Goal: Task Accomplishment & Management: Complete application form

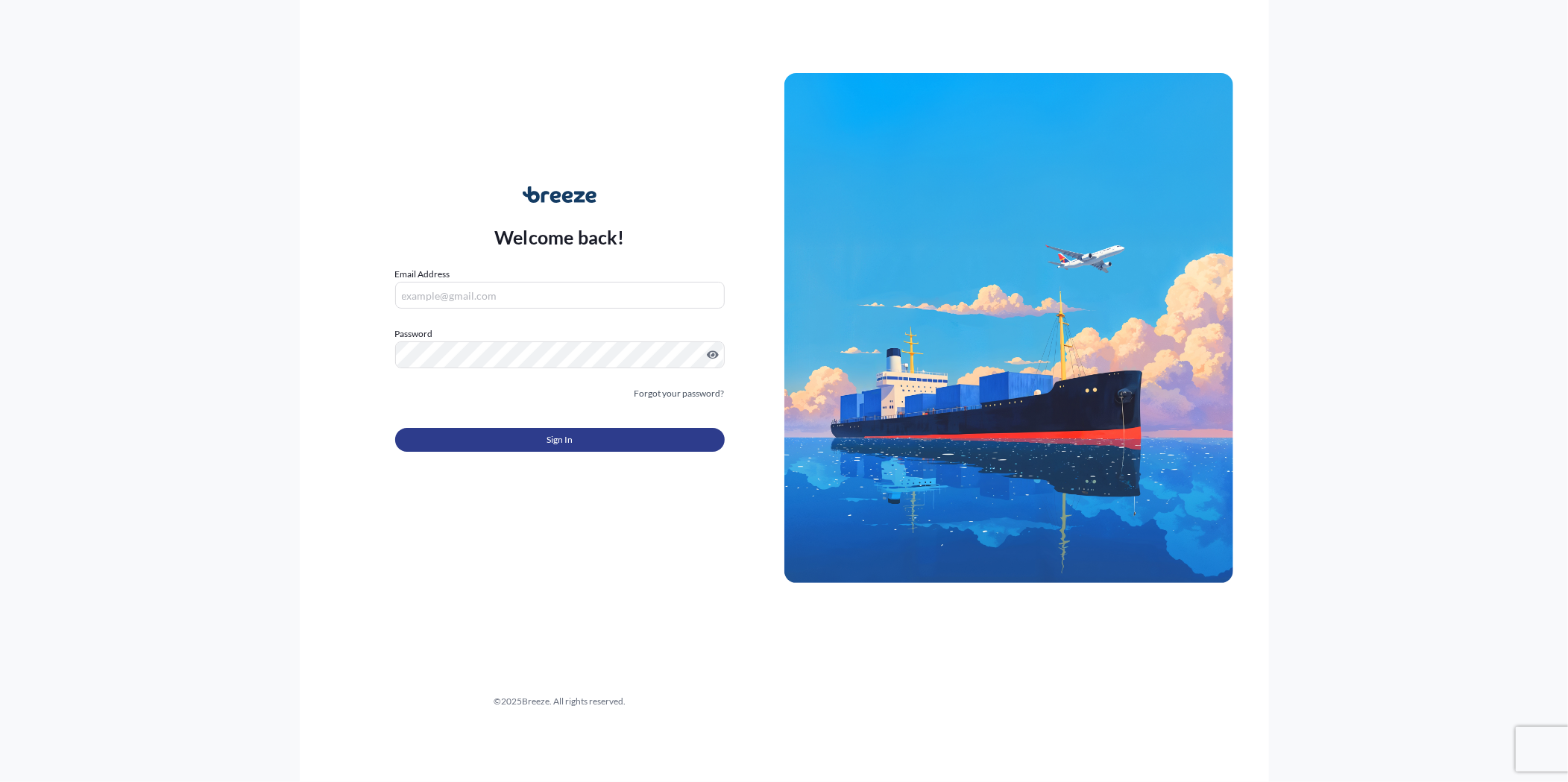
type input "[PERSON_NAME][EMAIL_ADDRESS][PERSON_NAME][DOMAIN_NAME]"
click at [531, 440] on button "Sign In" at bounding box center [559, 440] width 330 height 24
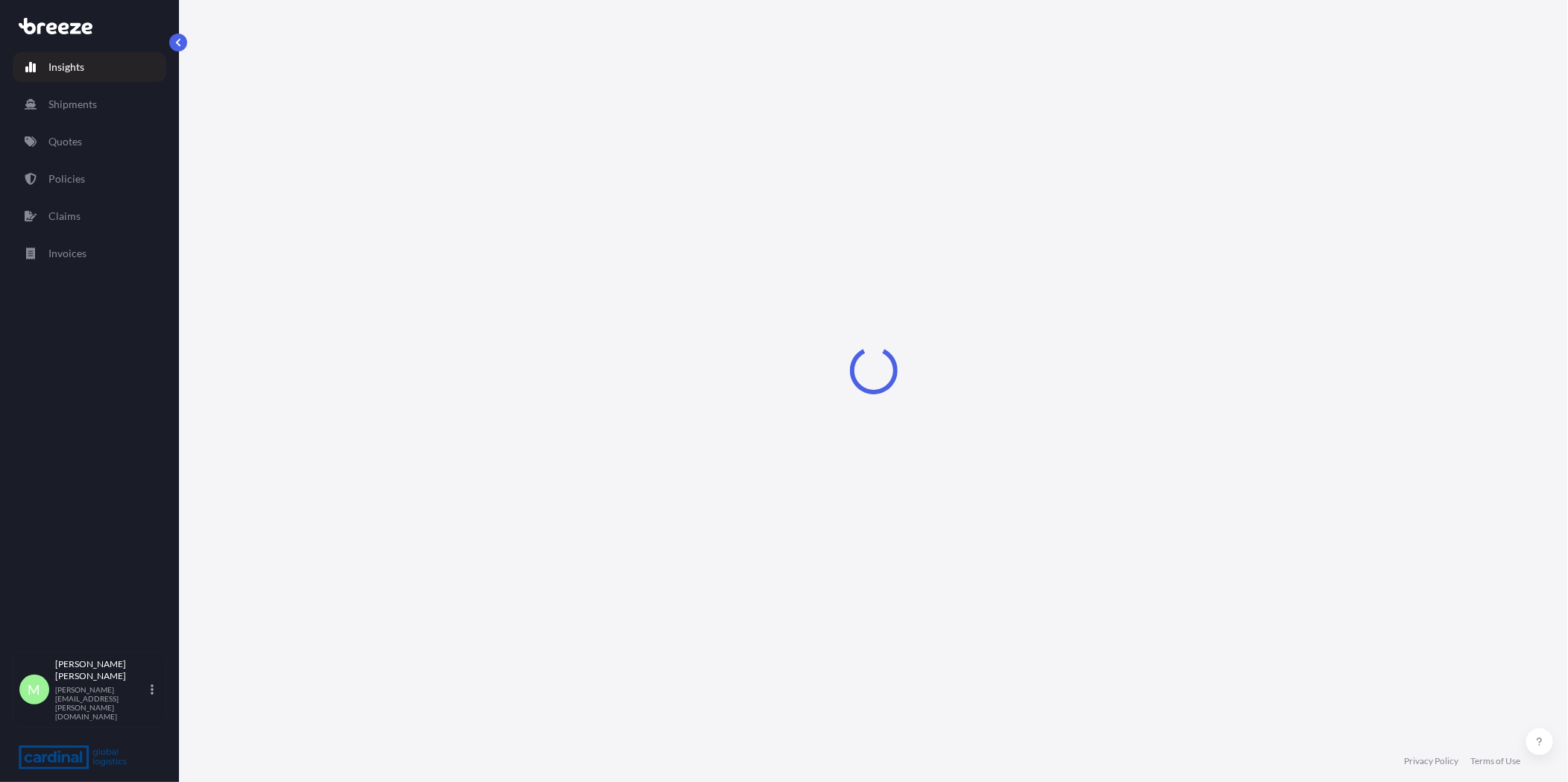
click at [68, 126] on link "Quotes" at bounding box center [89, 141] width 153 height 30
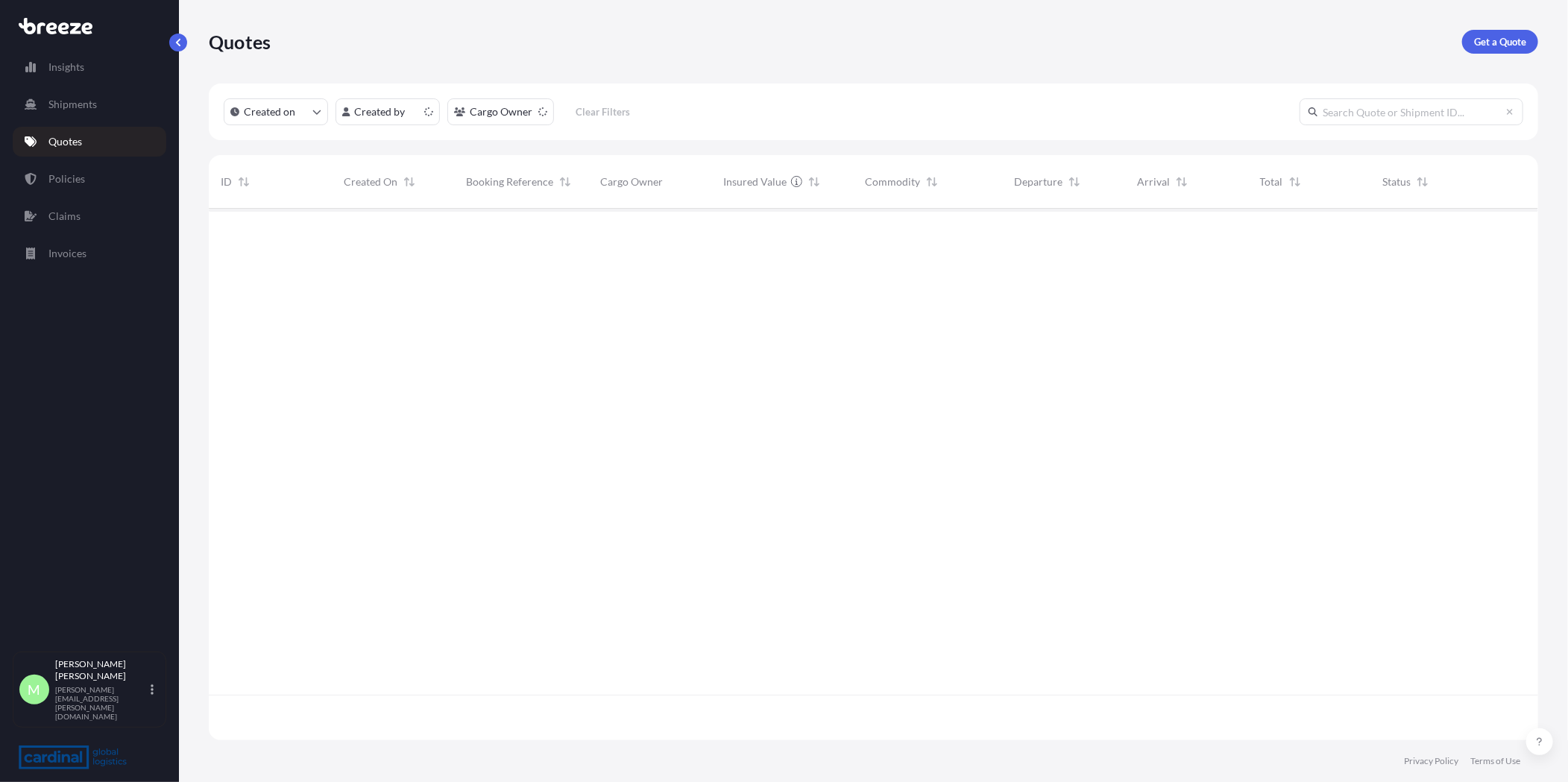
scroll to position [528, 1317]
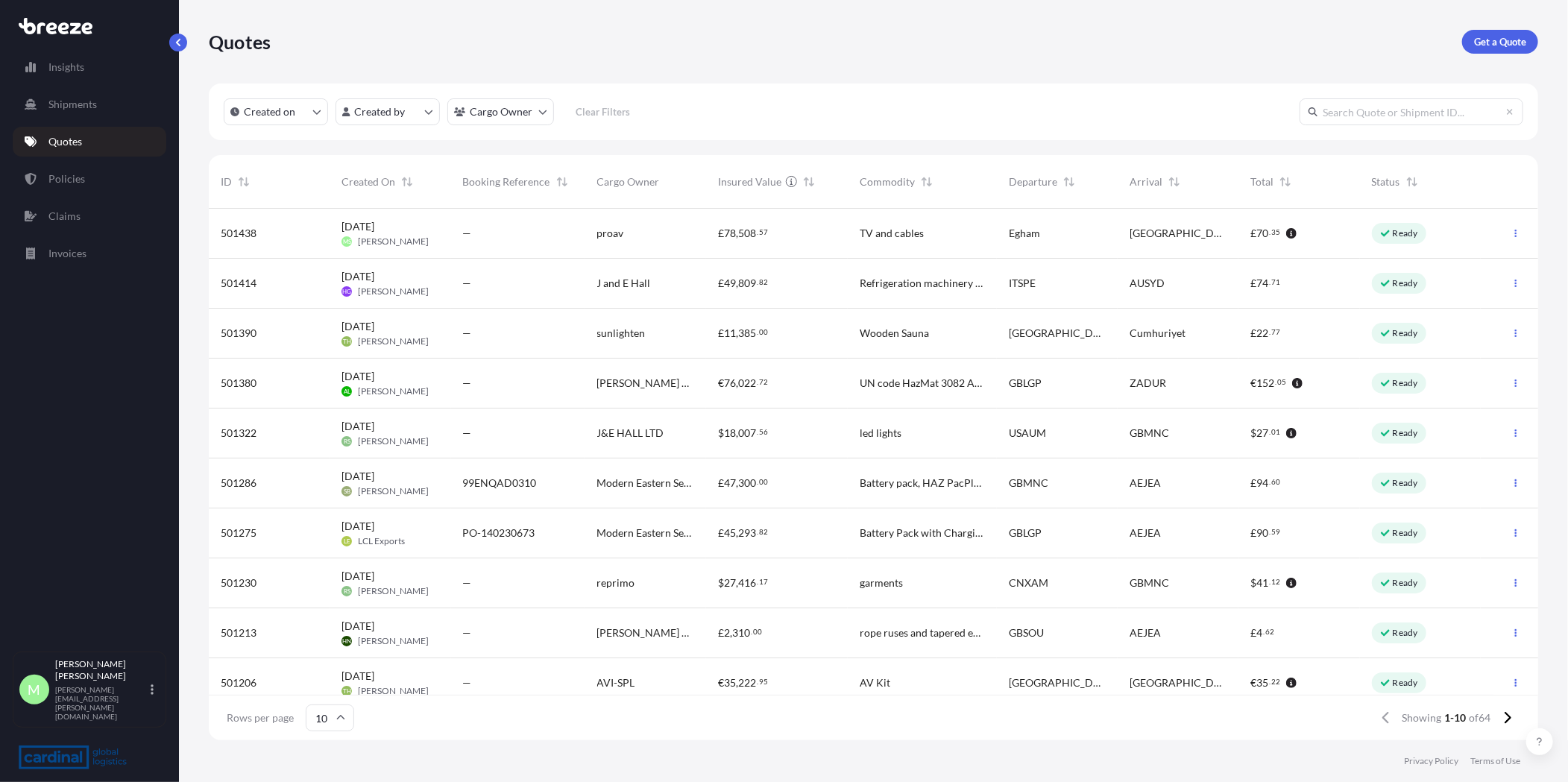
click at [634, 226] on div "proav" at bounding box center [646, 233] width 97 height 15
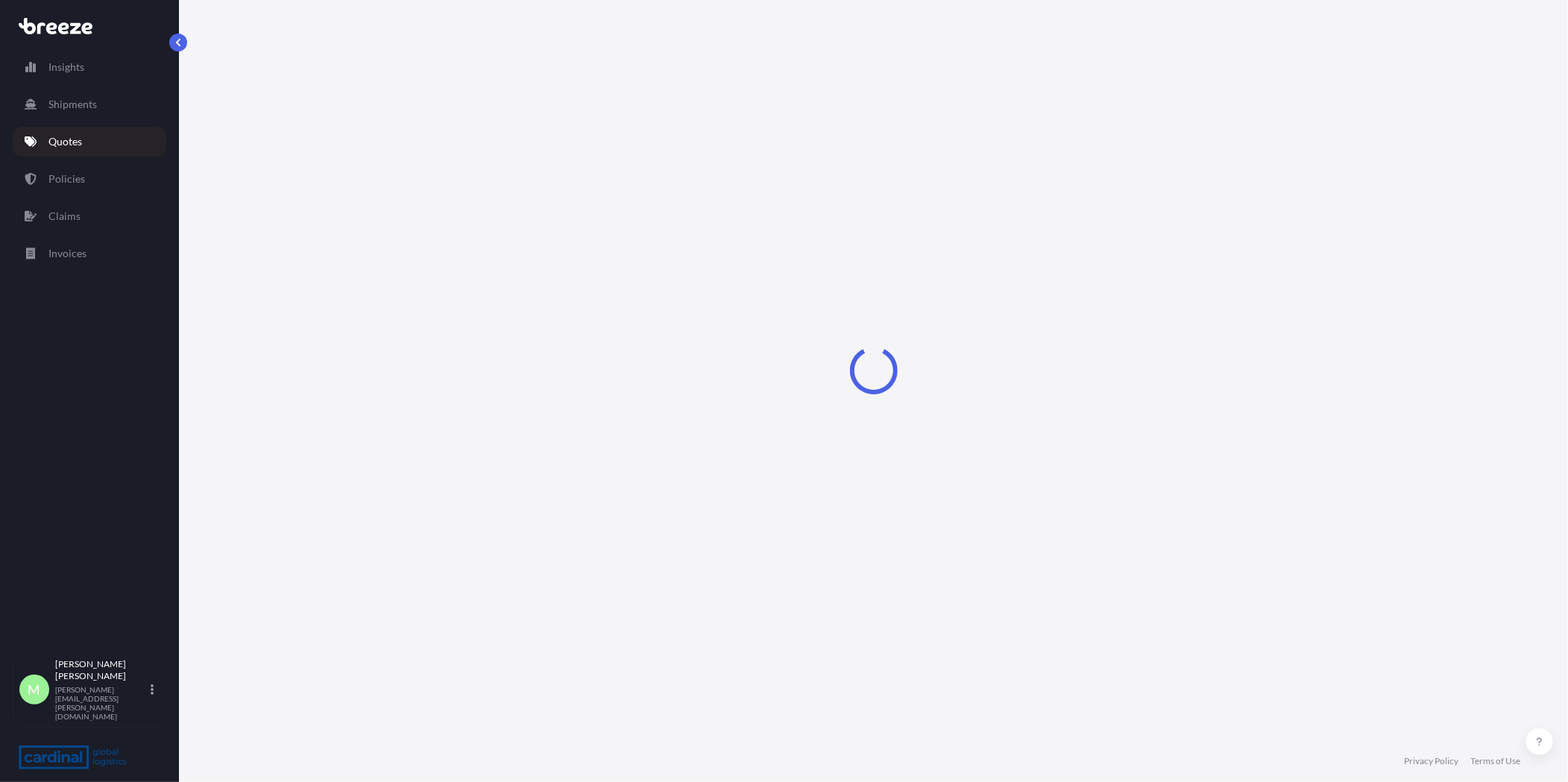
select select "Road"
select select "1"
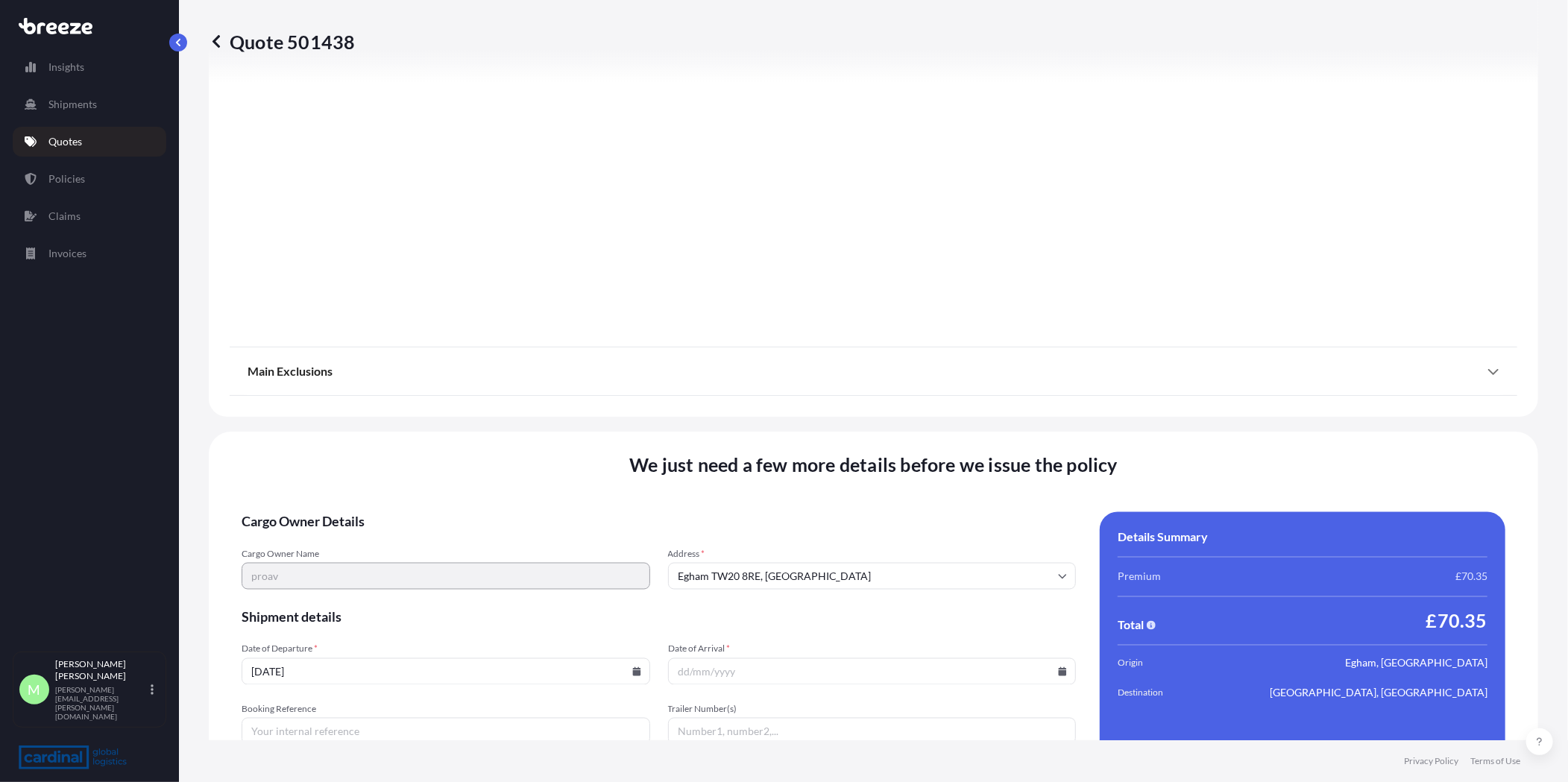
scroll to position [1584, 0]
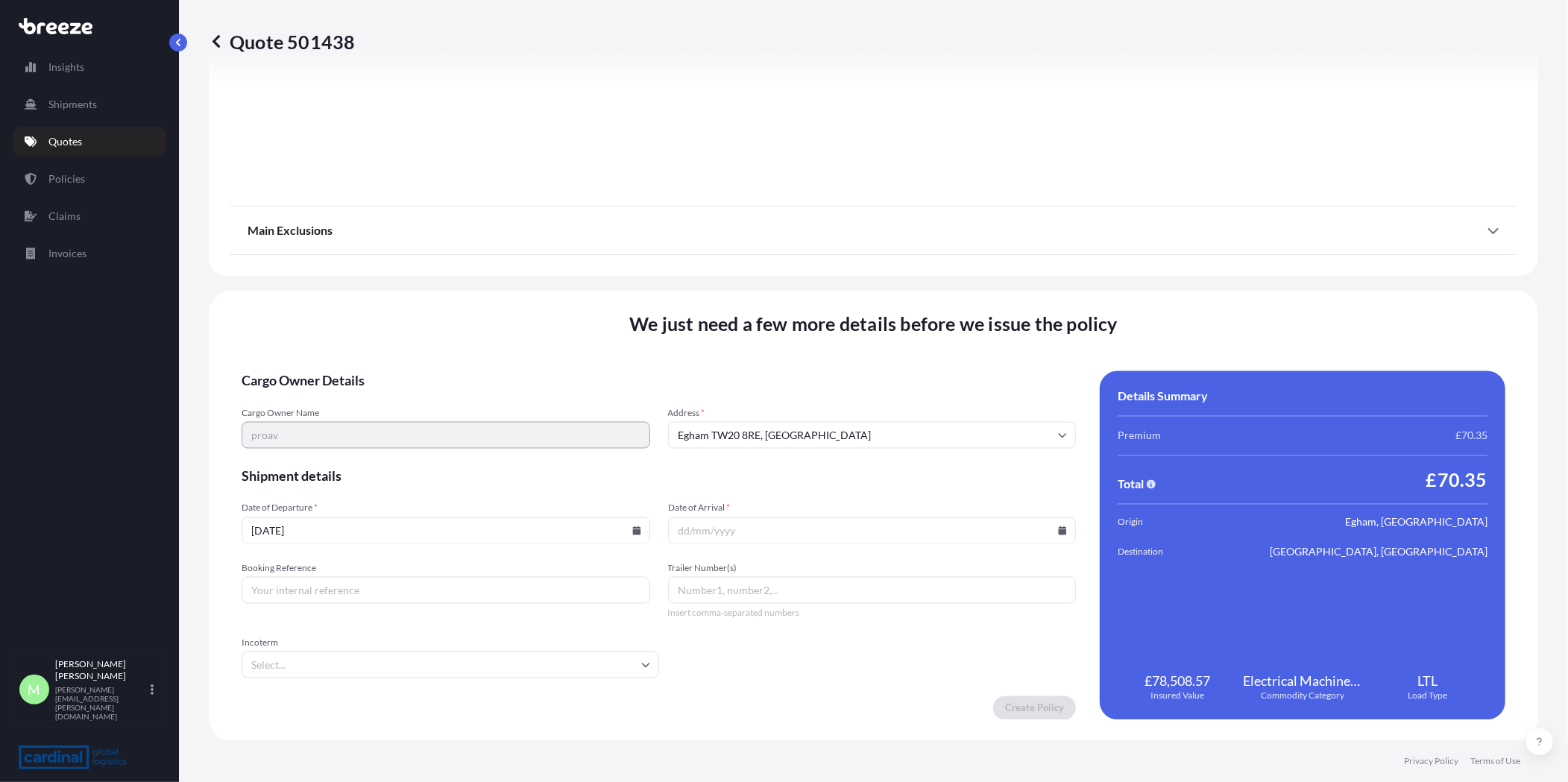
click at [633, 532] on icon at bounding box center [636, 531] width 8 height 9
click at [471, 395] on button "17" at bounding box center [459, 394] width 24 height 24
type input "[DATE]"
click at [1052, 537] on input "Date of Arrival *" at bounding box center [872, 530] width 409 height 27
click at [1058, 527] on icon at bounding box center [1063, 531] width 9 height 9
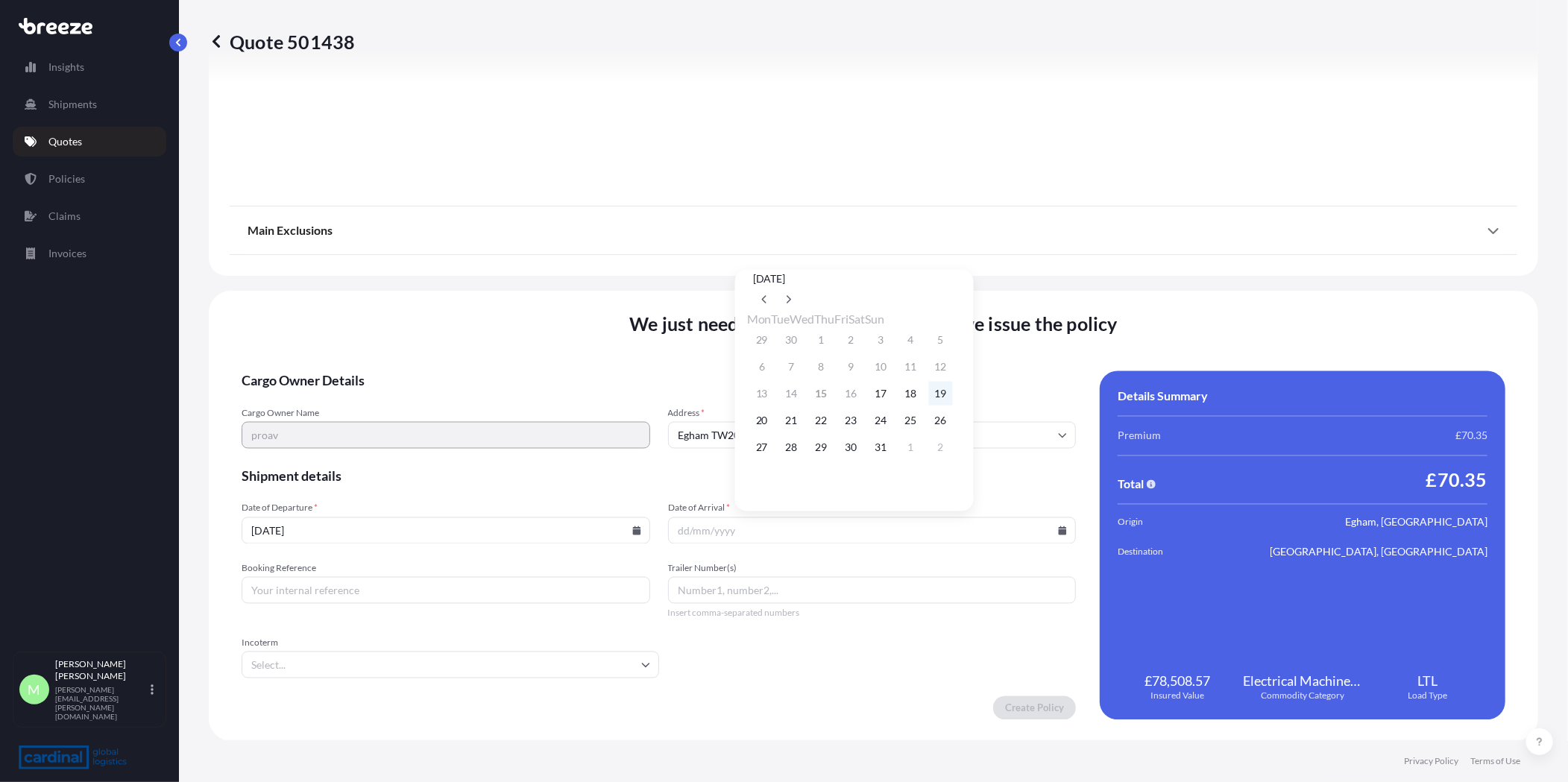
click at [953, 402] on button "19" at bounding box center [941, 394] width 24 height 24
type input "[DATE]"
click at [321, 601] on input "Booking Reference" at bounding box center [446, 590] width 409 height 27
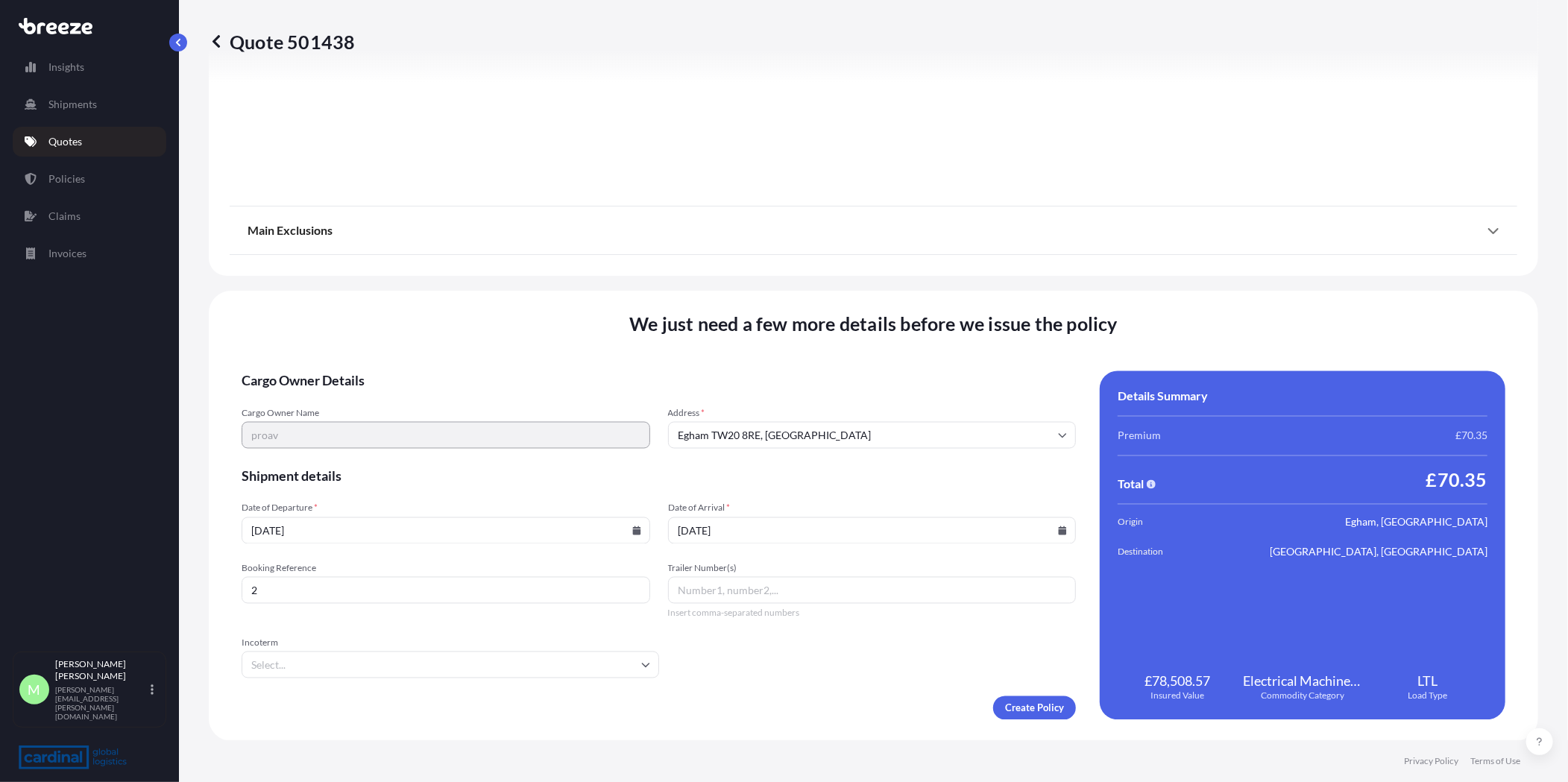
type input "2"
type input "e"
click at [320, 593] on input "2" at bounding box center [446, 590] width 409 height 27
type input "2RER5100009"
click at [921, 582] on input "Trailer Number(s)" at bounding box center [872, 590] width 409 height 27
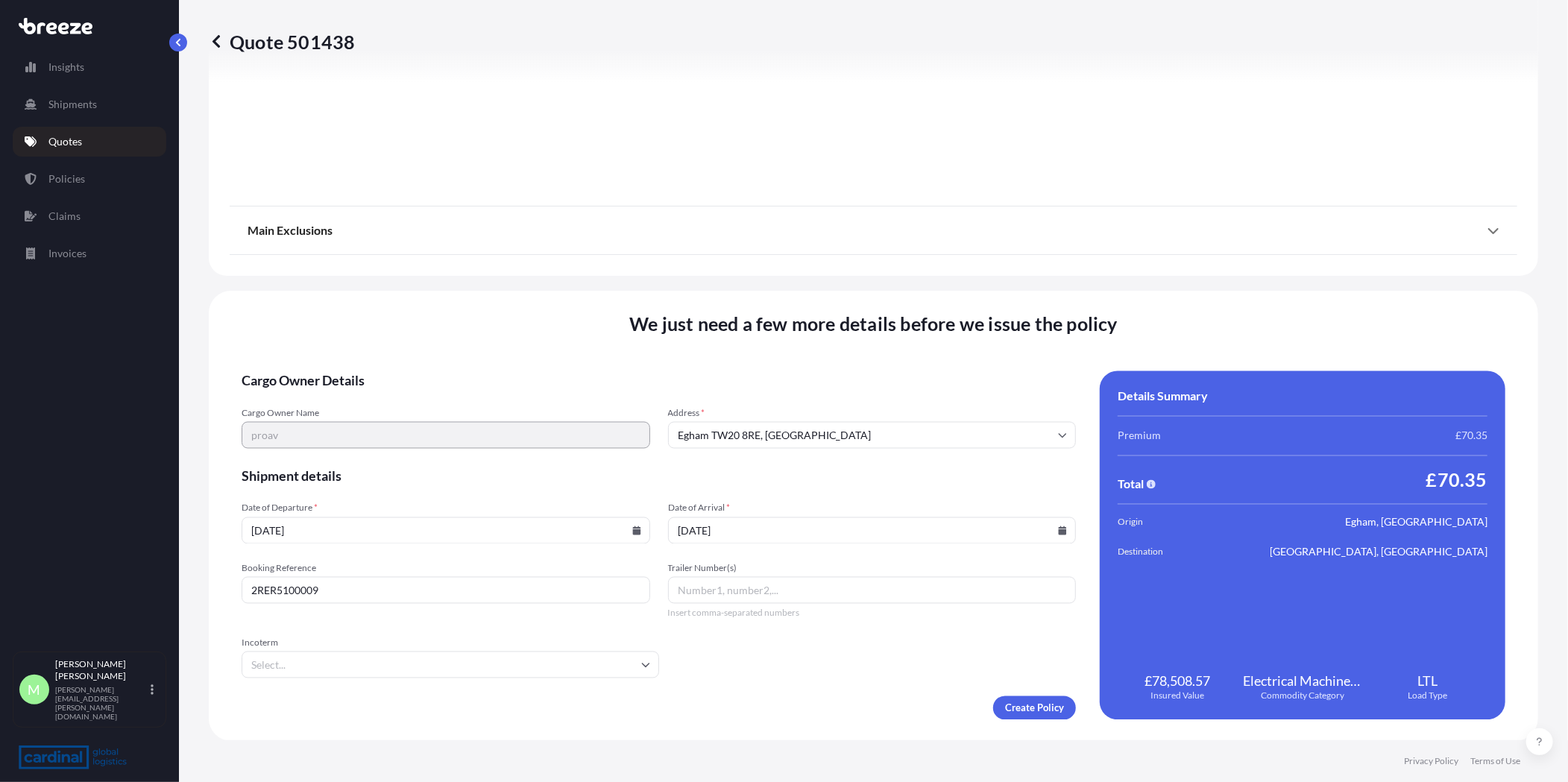
click at [473, 673] on input "Incoterm" at bounding box center [451, 665] width 418 height 27
click at [338, 594] on li "EXW" at bounding box center [449, 598] width 401 height 29
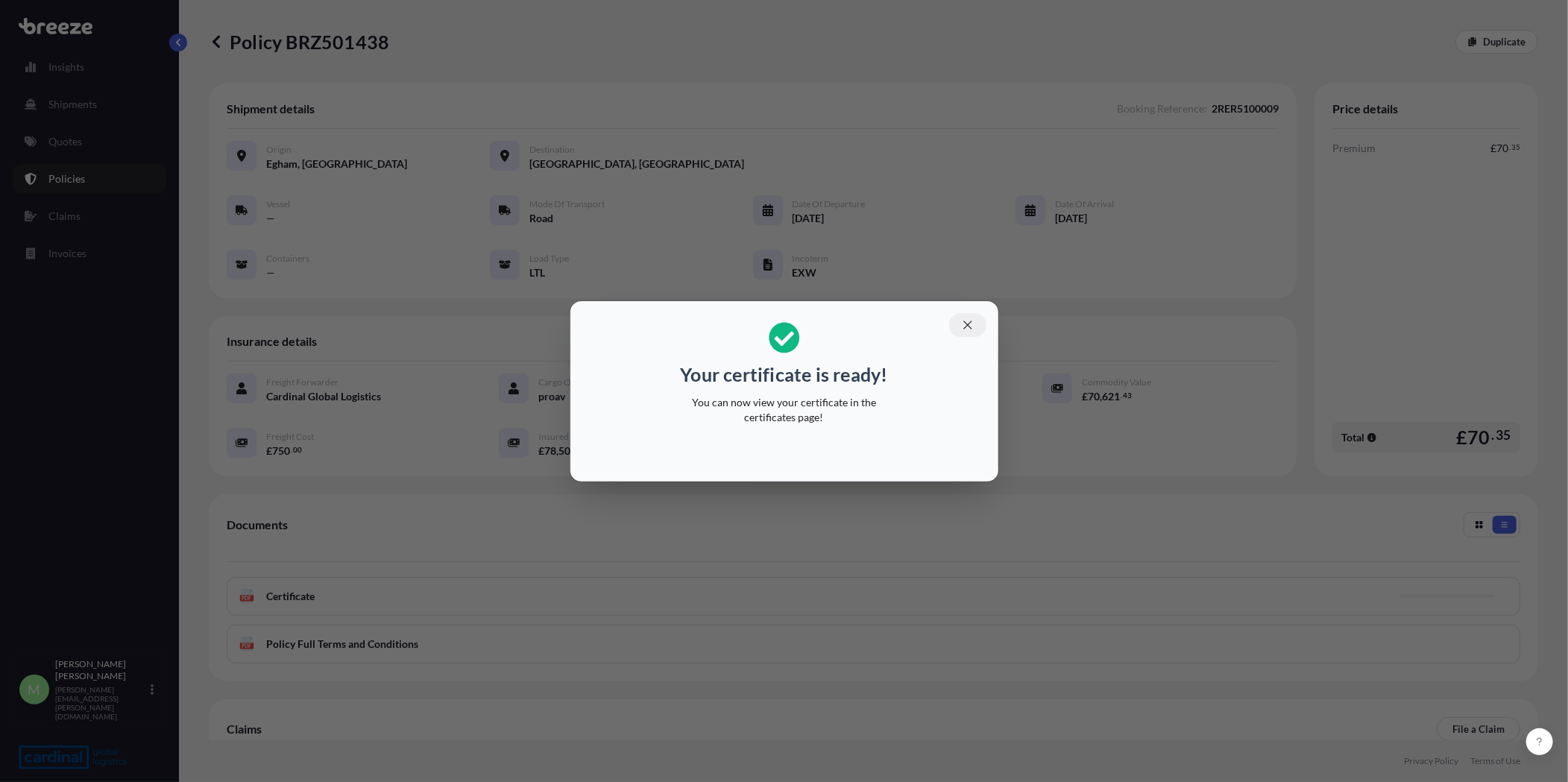
click at [973, 321] on icon "button" at bounding box center [968, 325] width 13 height 13
